Goal: Navigation & Orientation: Find specific page/section

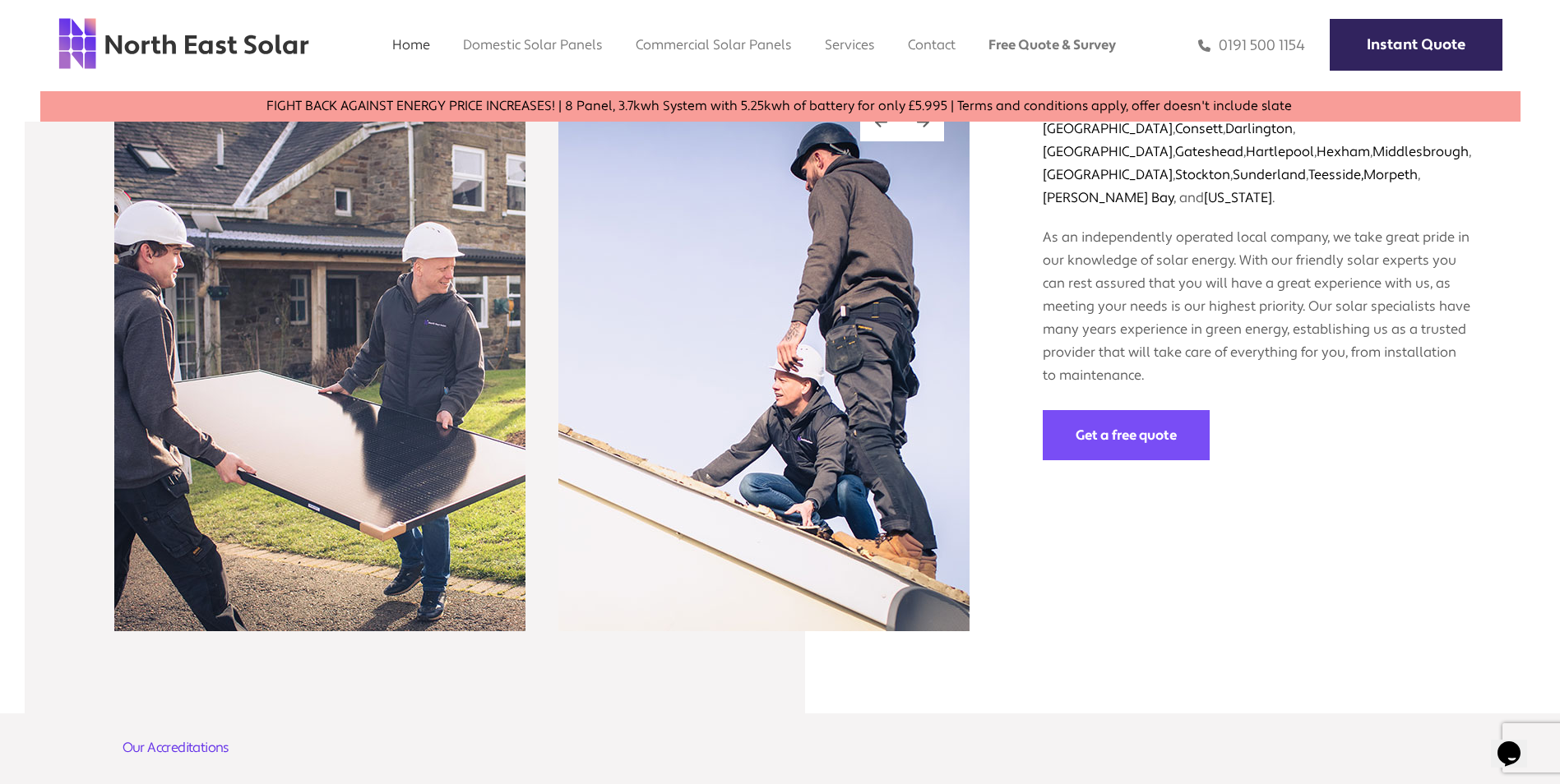
scroll to position [2232, 0]
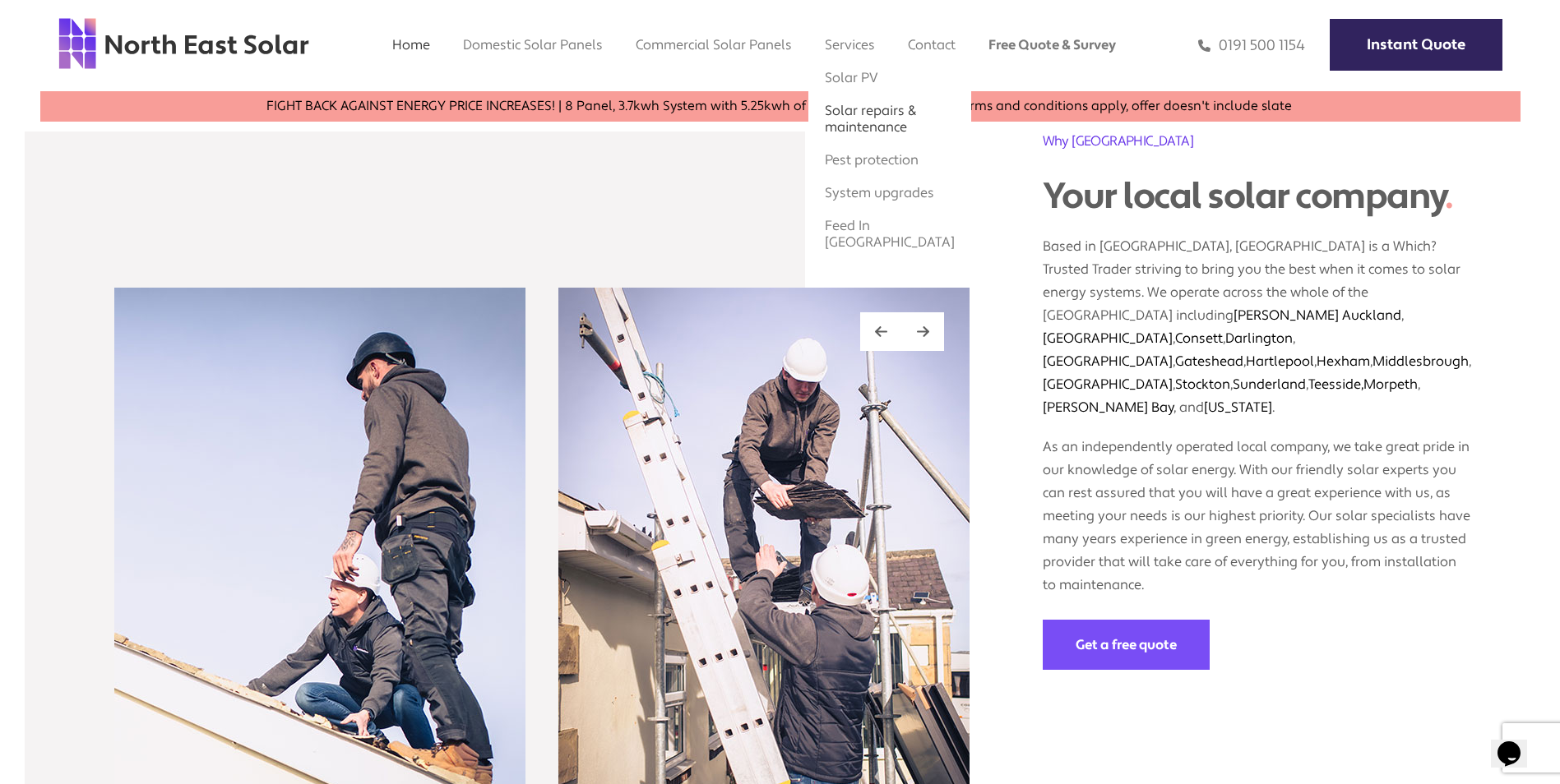
click at [858, 116] on link "Solar repairs & maintenance" at bounding box center [871, 119] width 91 height 34
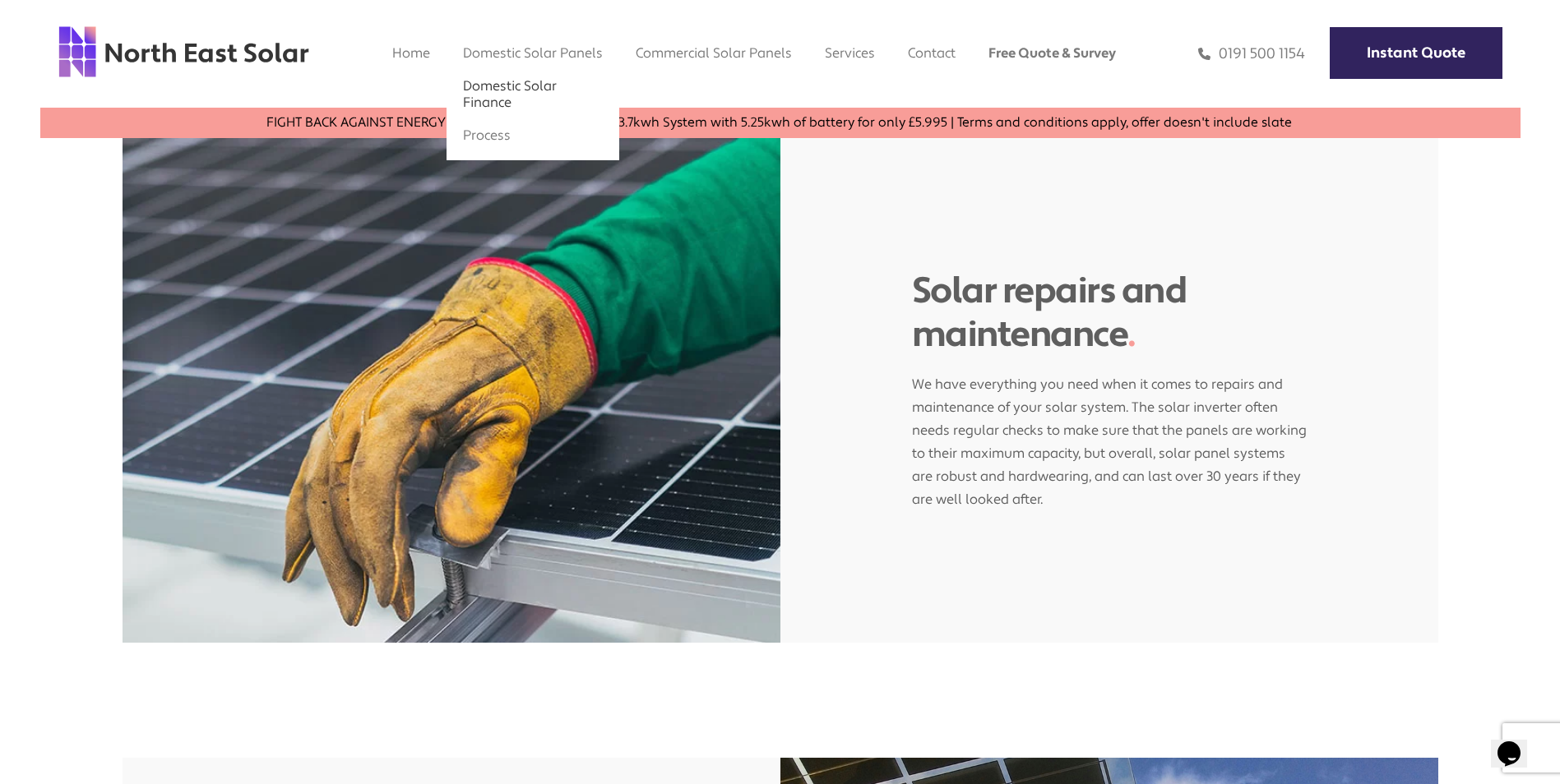
click at [540, 88] on link "Domestic Solar Finance" at bounding box center [509, 94] width 94 height 34
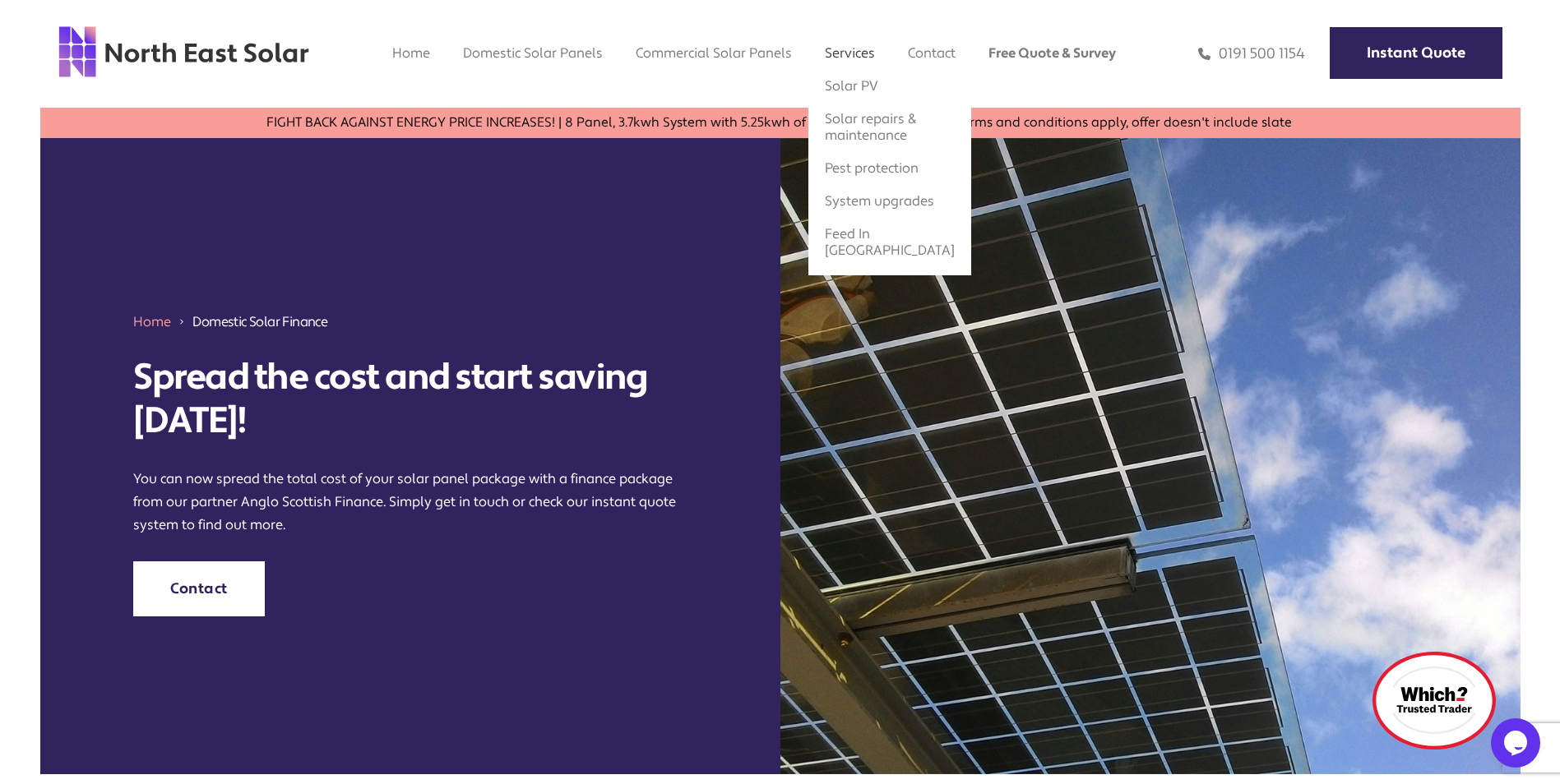
click at [835, 51] on link "Services" at bounding box center [850, 52] width 50 height 17
click at [850, 86] on link "Solar PV" at bounding box center [852, 85] width 53 height 17
